Goal: Task Accomplishment & Management: Use online tool/utility

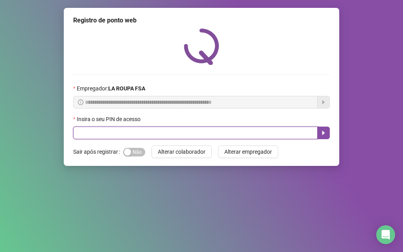
click at [142, 131] on input "text" at bounding box center [195, 133] width 244 height 13
type input "*****"
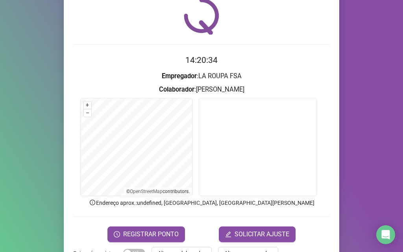
scroll to position [55, 0]
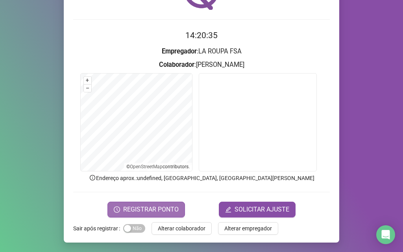
click at [156, 207] on span "REGISTRAR PONTO" at bounding box center [150, 209] width 55 height 9
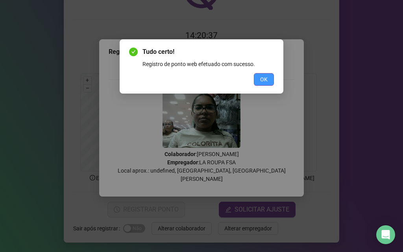
click at [265, 82] on span "OK" at bounding box center [263, 79] width 7 height 9
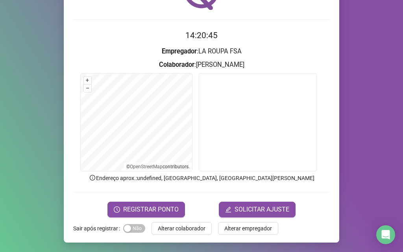
click at [174, 227] on span "Alterar colaborador" at bounding box center [182, 228] width 48 height 9
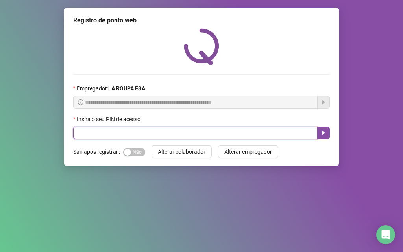
click at [137, 133] on input "text" at bounding box center [195, 133] width 244 height 13
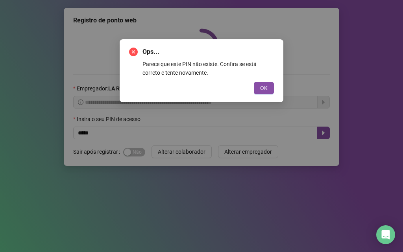
drag, startPoint x: 262, startPoint y: 85, endPoint x: 234, endPoint y: 89, distance: 27.8
click at [260, 85] on span "OK" at bounding box center [263, 88] width 7 height 9
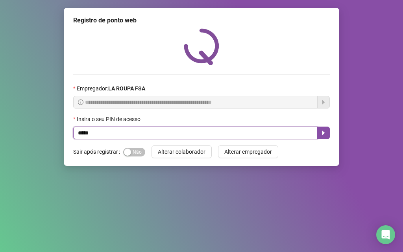
type input "*****"
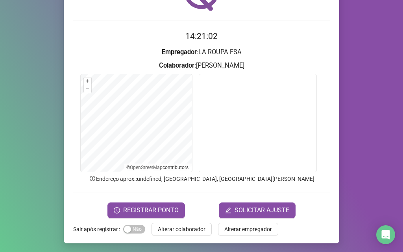
scroll to position [55, 0]
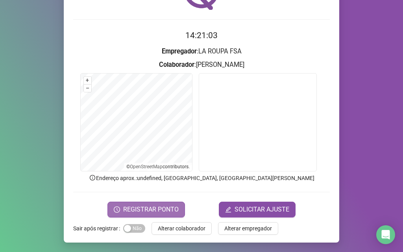
click at [151, 205] on span "REGISTRAR PONTO" at bounding box center [150, 209] width 55 height 9
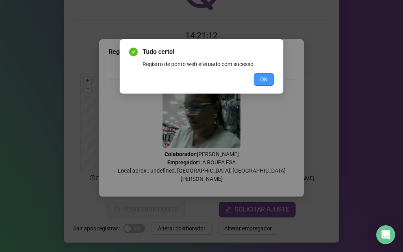
click at [265, 78] on span "OK" at bounding box center [263, 79] width 7 height 9
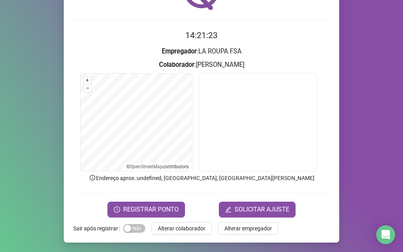
click at [185, 224] on span "Alterar colaborador" at bounding box center [182, 228] width 48 height 9
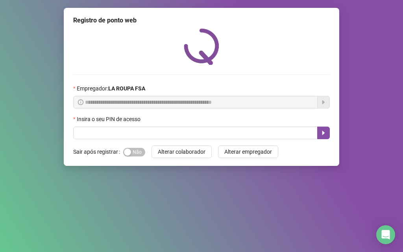
scroll to position [0, 0]
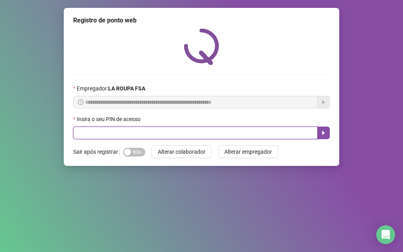
click at [168, 137] on input "text" at bounding box center [195, 133] width 244 height 13
type input "*"
type input "*****"
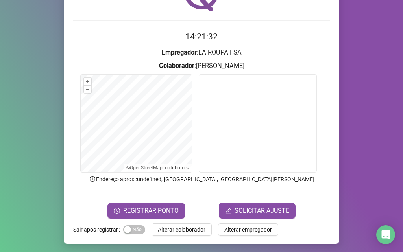
scroll to position [55, 0]
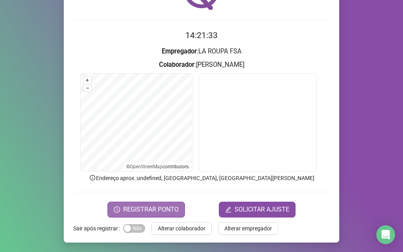
click at [154, 209] on span "REGISTRAR PONTO" at bounding box center [150, 209] width 55 height 9
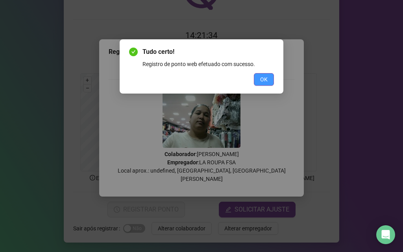
click at [257, 79] on button "OK" at bounding box center [264, 79] width 20 height 13
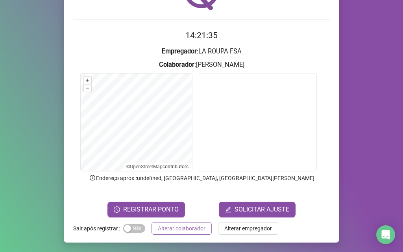
click at [173, 227] on span "Alterar colaborador" at bounding box center [182, 228] width 48 height 9
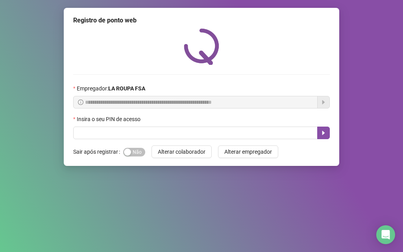
scroll to position [0, 0]
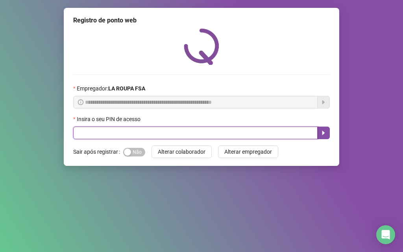
drag, startPoint x: 162, startPoint y: 132, endPoint x: 162, endPoint y: 126, distance: 5.9
click at [162, 128] on input "text" at bounding box center [195, 133] width 244 height 13
type input "*****"
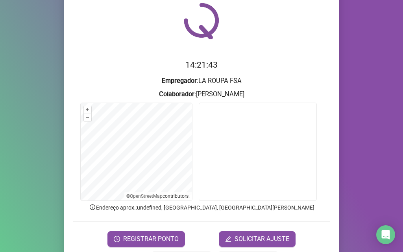
scroll to position [55, 0]
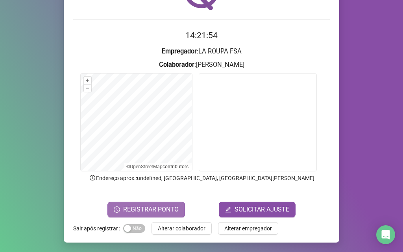
click at [160, 211] on span "REGISTRAR PONTO" at bounding box center [150, 209] width 55 height 9
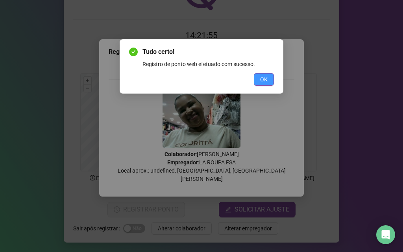
click at [263, 81] on span "OK" at bounding box center [263, 79] width 7 height 9
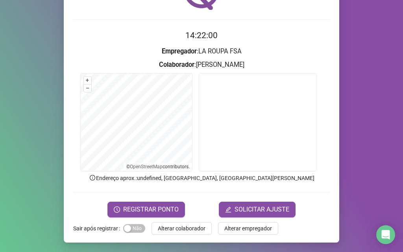
click at [191, 229] on span "Alterar colaborador" at bounding box center [182, 228] width 48 height 9
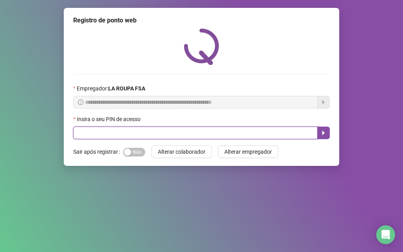
click at [151, 134] on input "text" at bounding box center [195, 133] width 244 height 13
type input "*****"
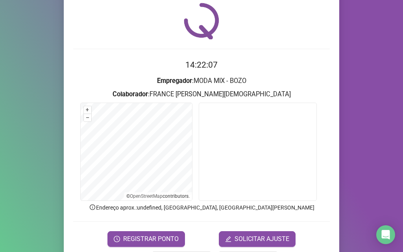
scroll to position [55, 0]
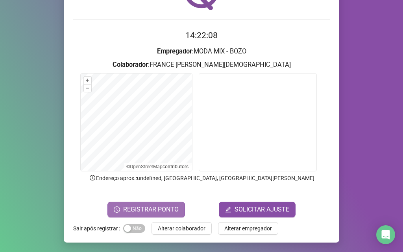
click at [166, 205] on span "REGISTRAR PONTO" at bounding box center [150, 209] width 55 height 9
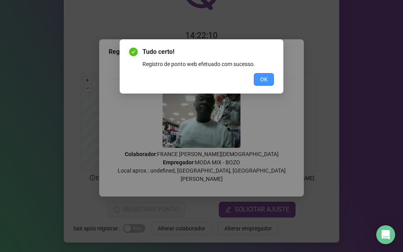
click at [262, 80] on span "OK" at bounding box center [263, 79] width 7 height 9
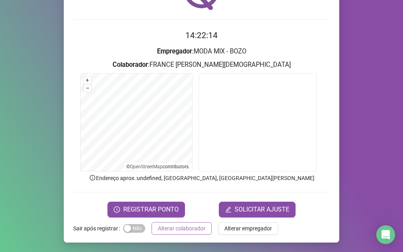
click at [181, 228] on span "Alterar colaborador" at bounding box center [182, 228] width 48 height 9
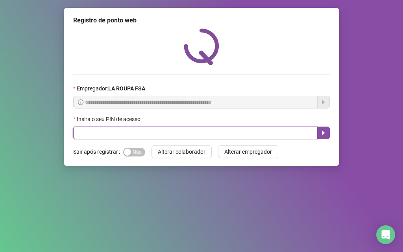
click at [155, 131] on input "text" at bounding box center [195, 133] width 244 height 13
type input "*****"
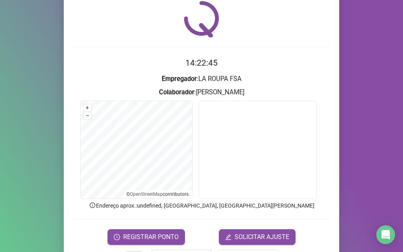
scroll to position [55, 0]
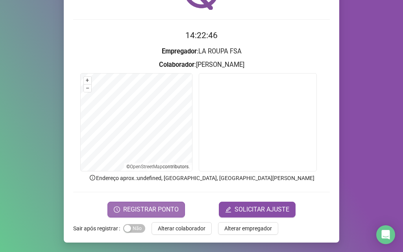
click at [136, 209] on span "REGISTRAR PONTO" at bounding box center [150, 209] width 55 height 9
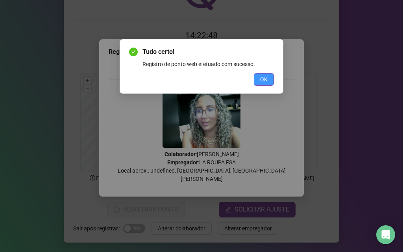
click at [262, 78] on span "OK" at bounding box center [263, 79] width 7 height 9
